Goal: Task Accomplishment & Management: Manage account settings

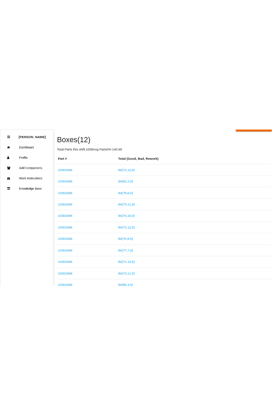
scroll to position [40, 0]
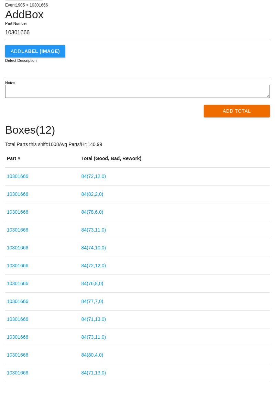
click at [198, 324] on td "84 ( 71 , 13 , 0 )" at bounding box center [175, 320] width 190 height 18
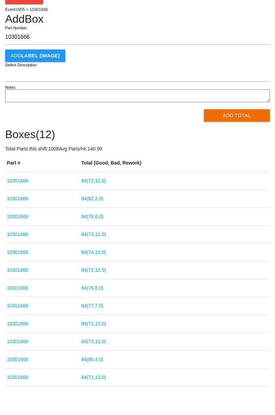
scroll to position [0, 0]
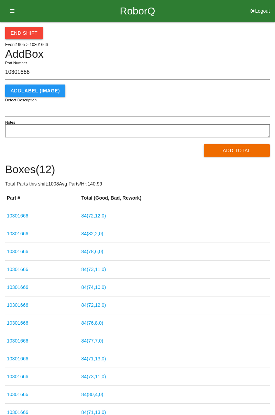
click at [33, 35] on button "End Shift" at bounding box center [24, 33] width 38 height 12
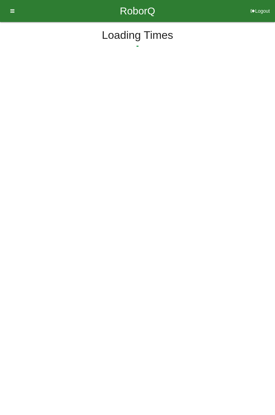
select select "3"
select select "30"
select select "2"
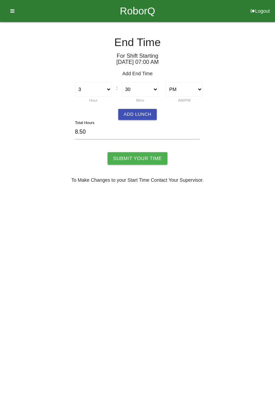
click at [145, 116] on button "Add Lunch" at bounding box center [137, 114] width 39 height 11
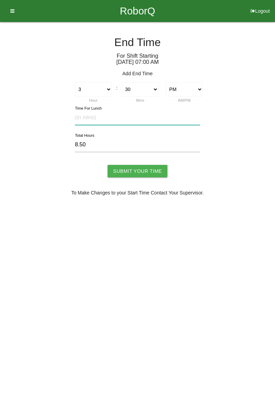
click at [100, 116] on input "text" at bounding box center [137, 117] width 125 height 15
type input "30"
type input "8.00"
click at [150, 169] on input "Submit Your Time" at bounding box center [138, 171] width 60 height 12
type input "Processing..."
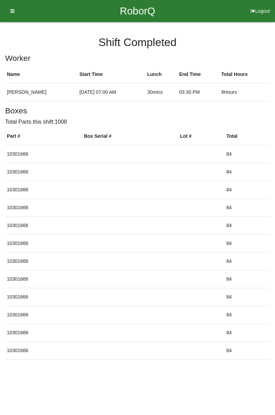
click at [261, 5] on button "Logout" at bounding box center [261, 2] width 30 height 5
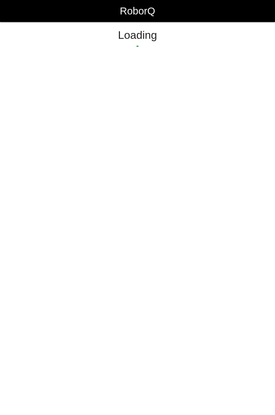
select select "Worker"
